Goal: Book appointment/travel/reservation

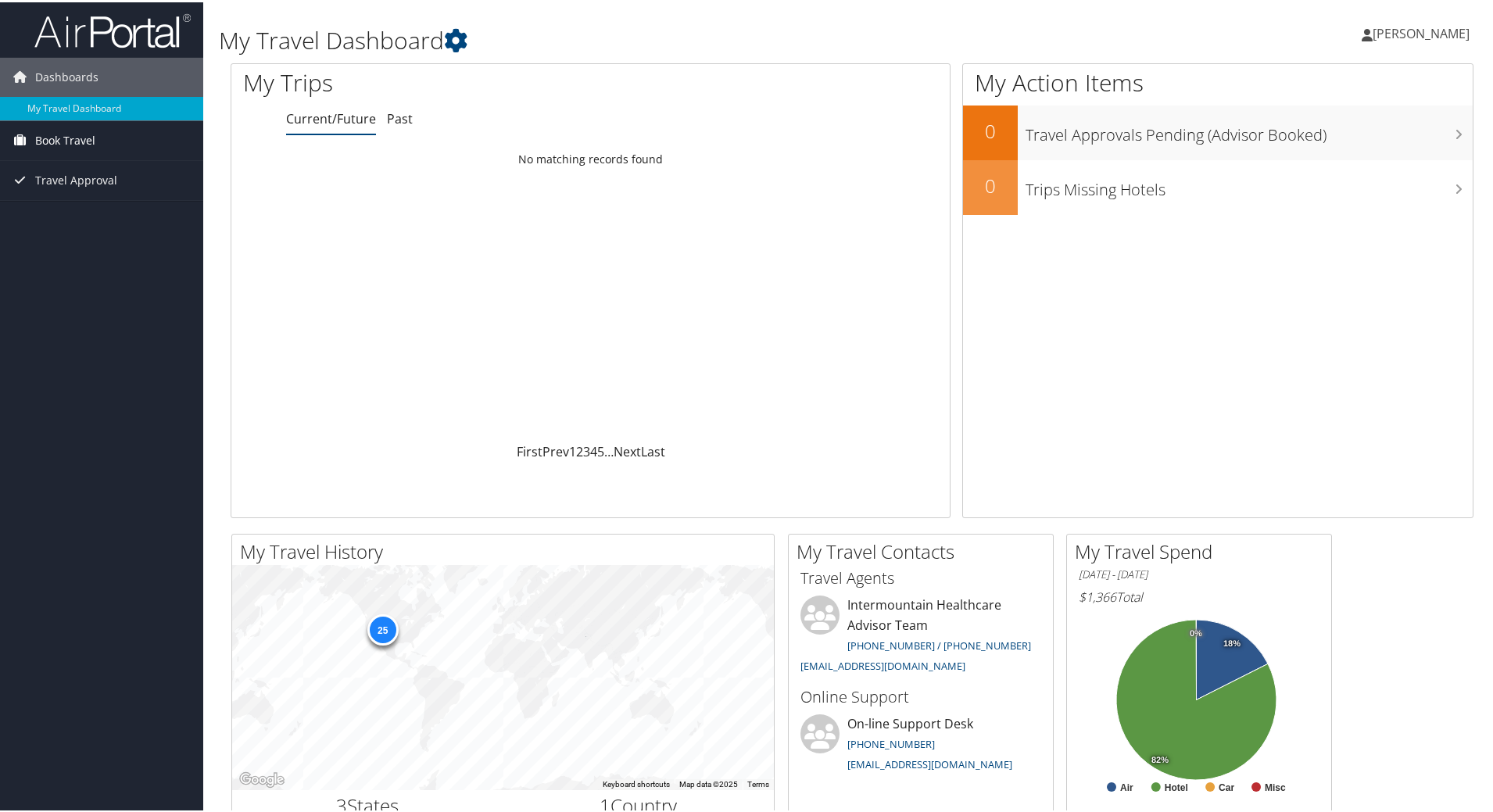
click at [111, 135] on link "Book Travel" at bounding box center [102, 138] width 203 height 40
click at [108, 186] on link "Book/Manage Online Trips" at bounding box center [102, 193] width 203 height 24
